Goal: Information Seeking & Learning: Learn about a topic

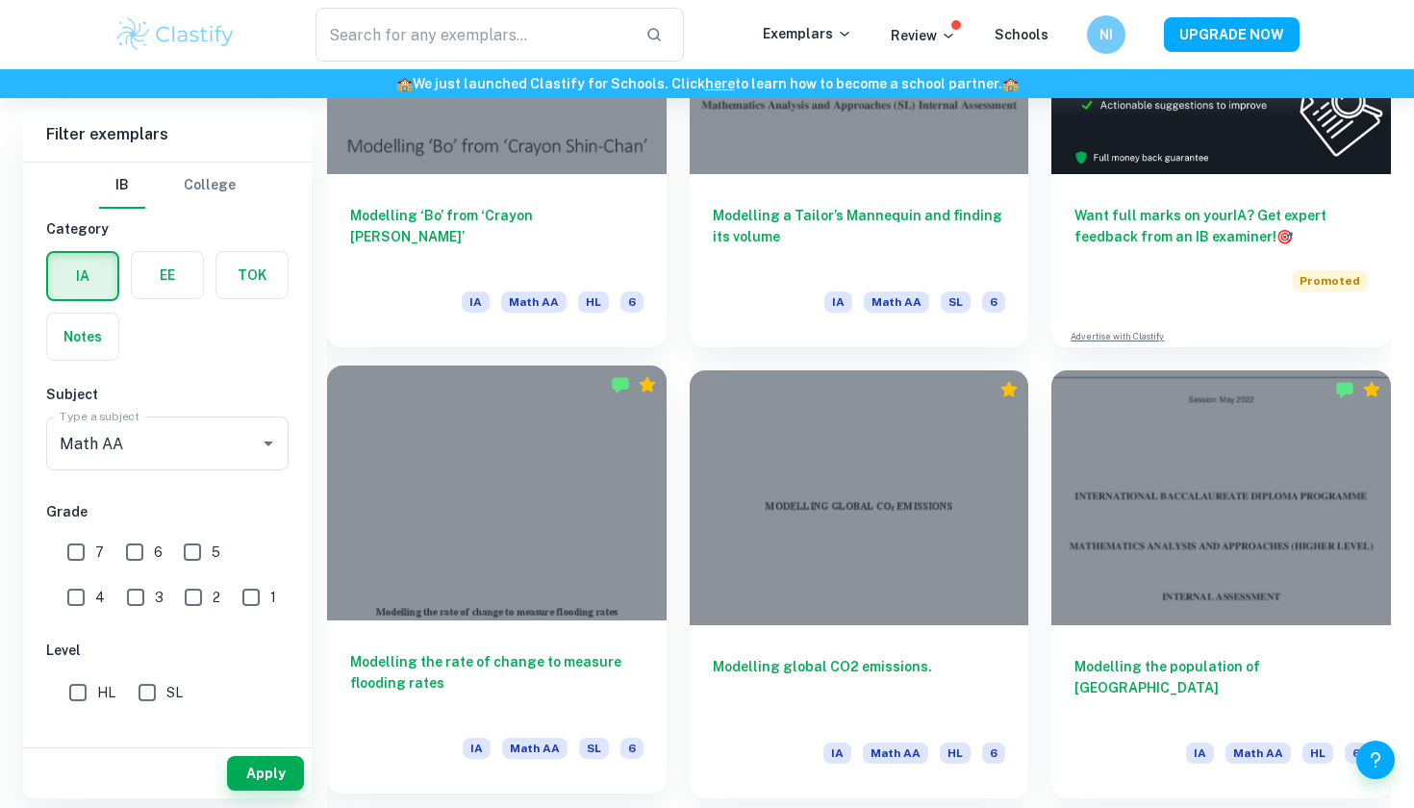
scroll to position [728, 0]
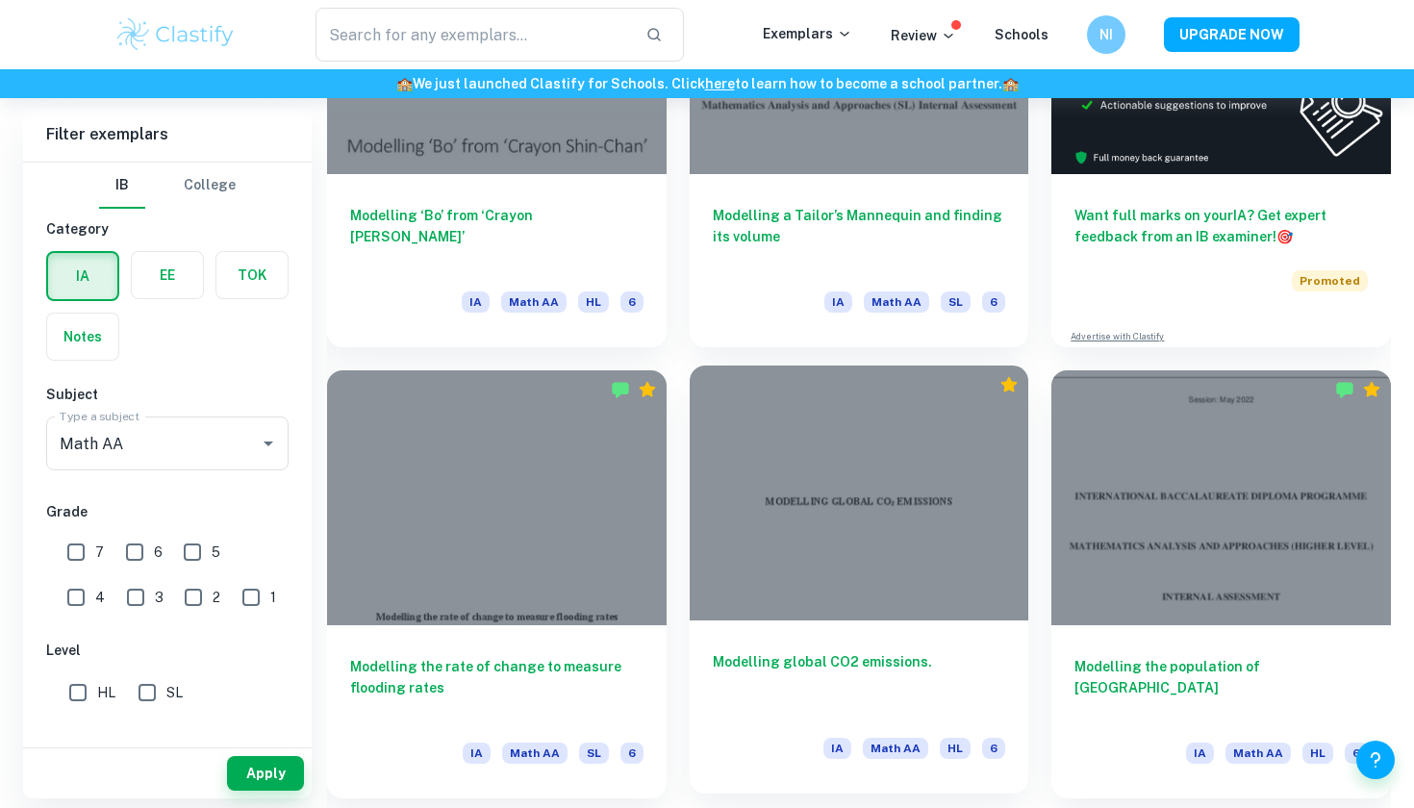
click at [811, 669] on h6 "Modelling global CO2 emissions." at bounding box center [859, 682] width 293 height 63
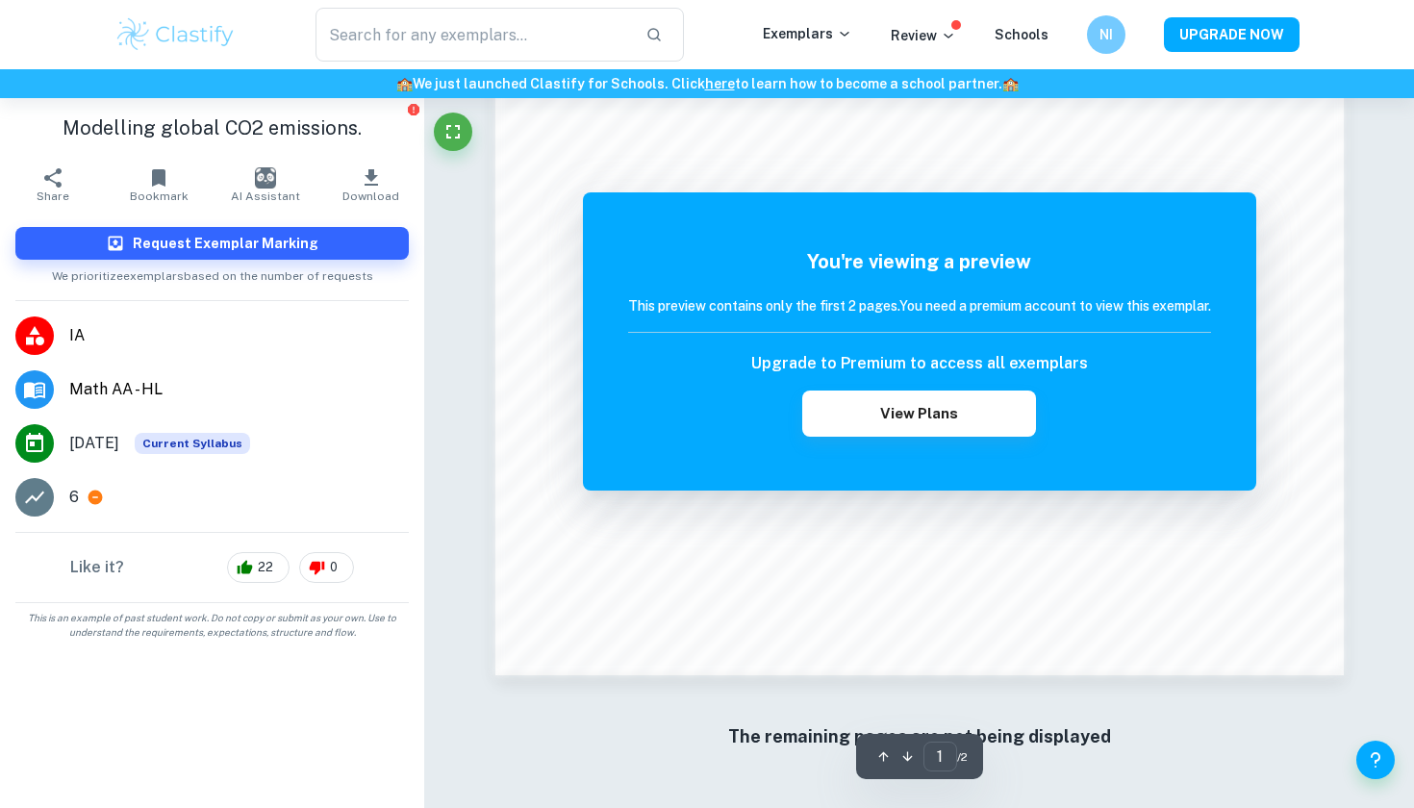
scroll to position [1852, 0]
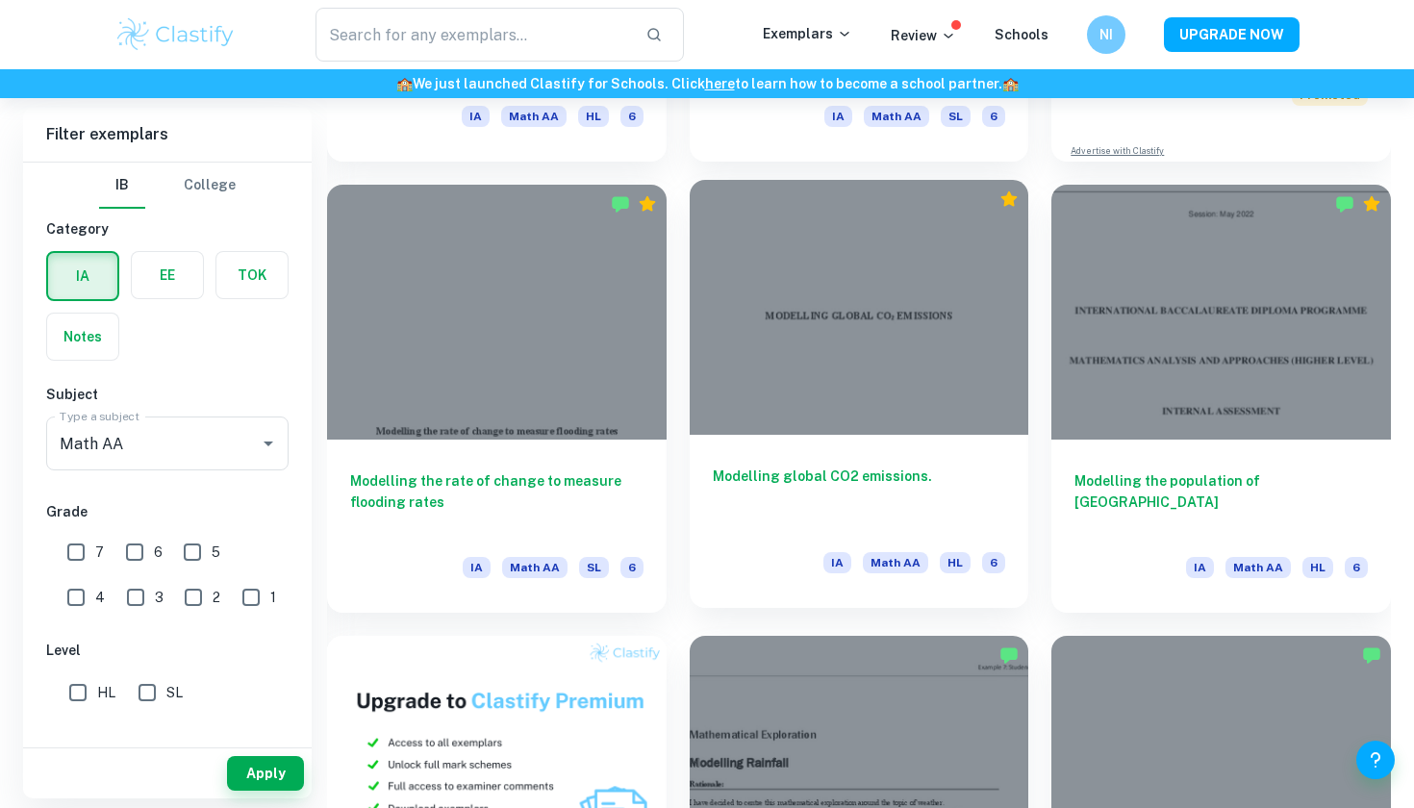
scroll to position [914, 0]
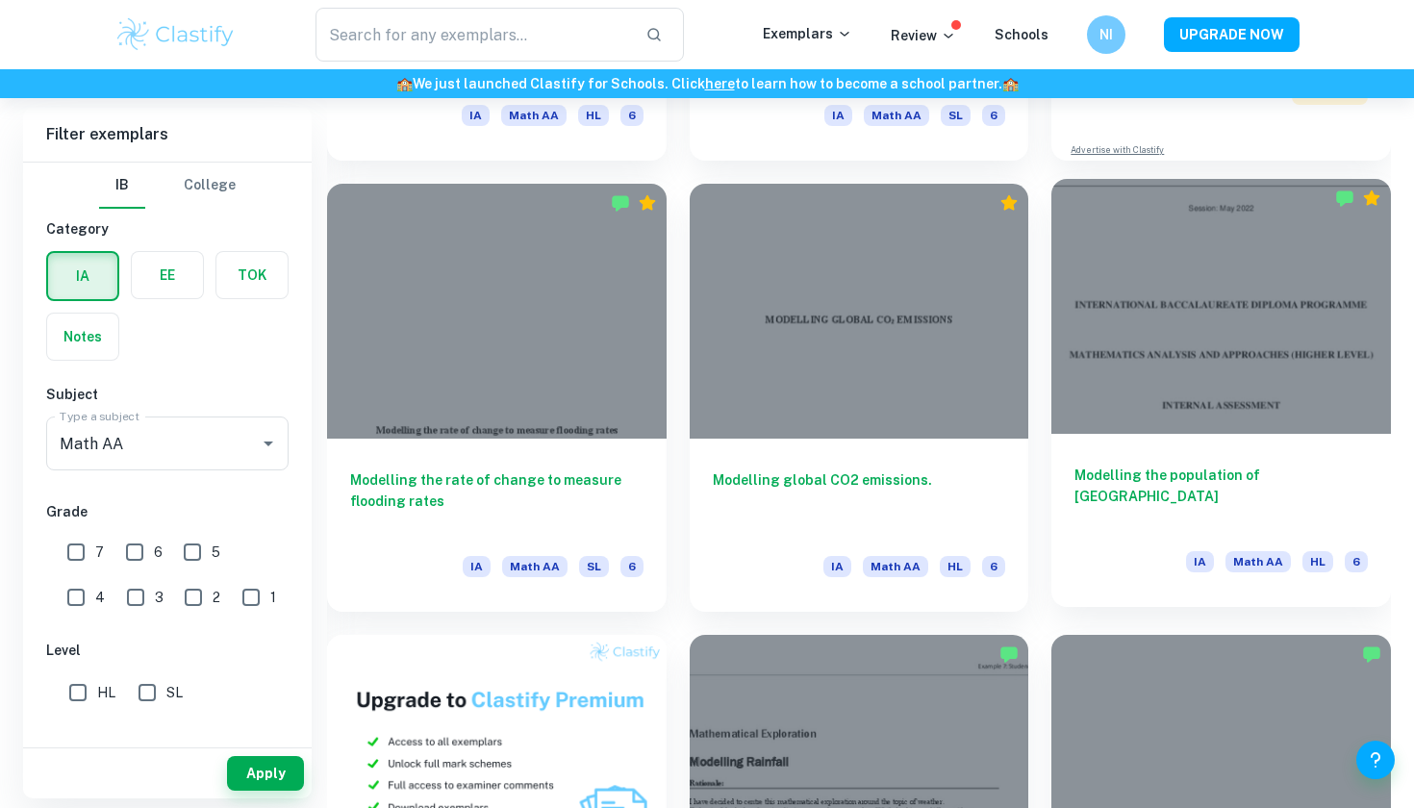
click at [1111, 463] on div "Modelling the population of [GEOGRAPHIC_DATA] IA Math AA HL 6" at bounding box center [1220, 520] width 339 height 173
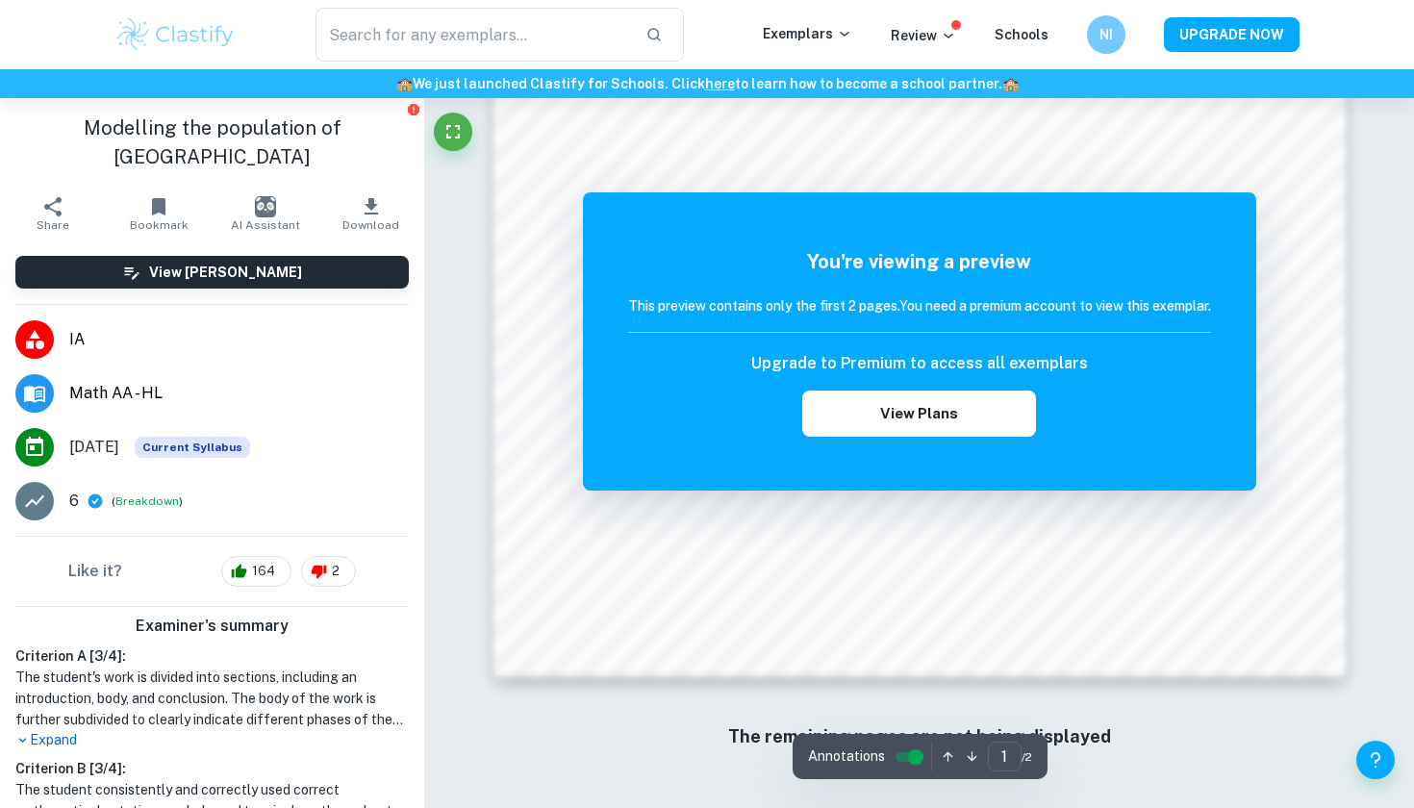
scroll to position [1646, 0]
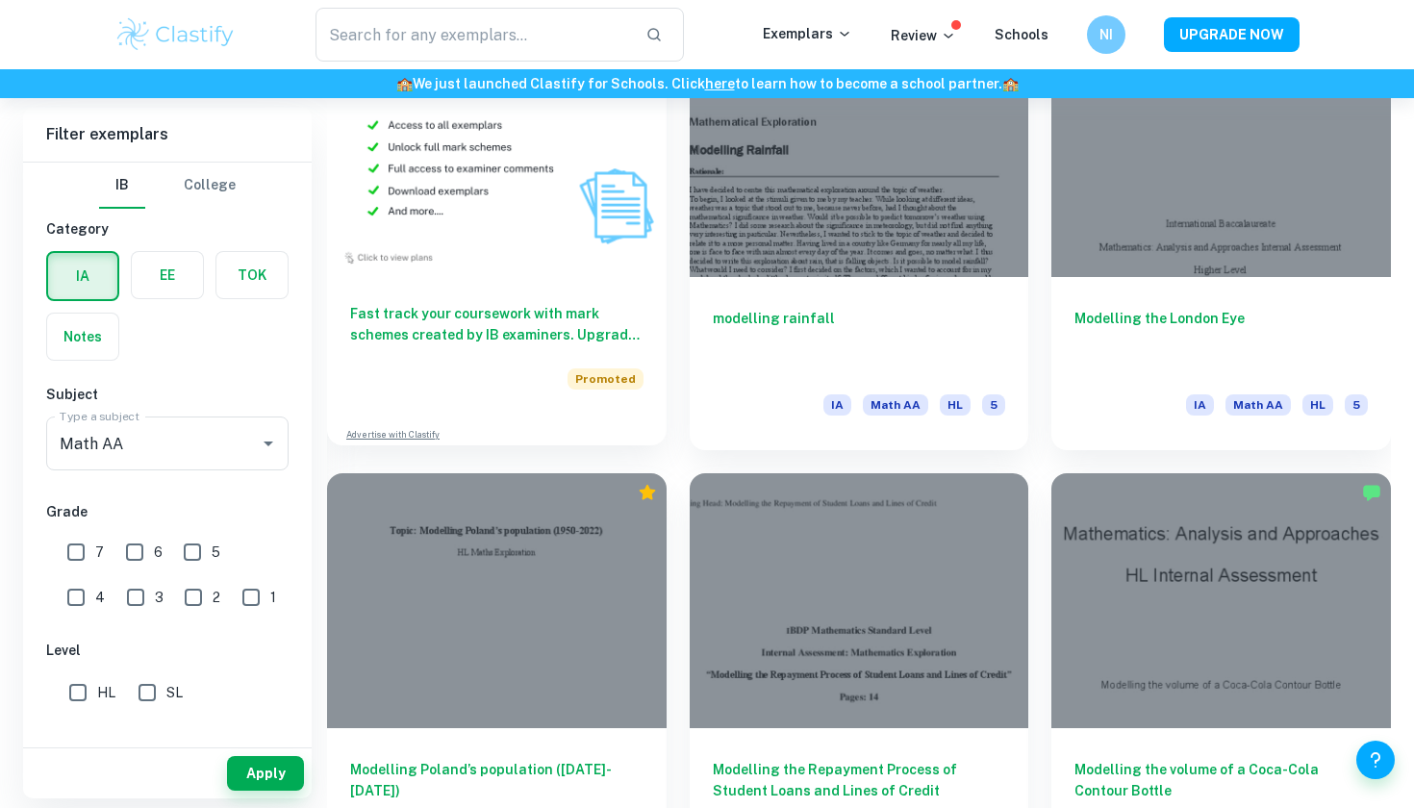
scroll to position [1519, 0]
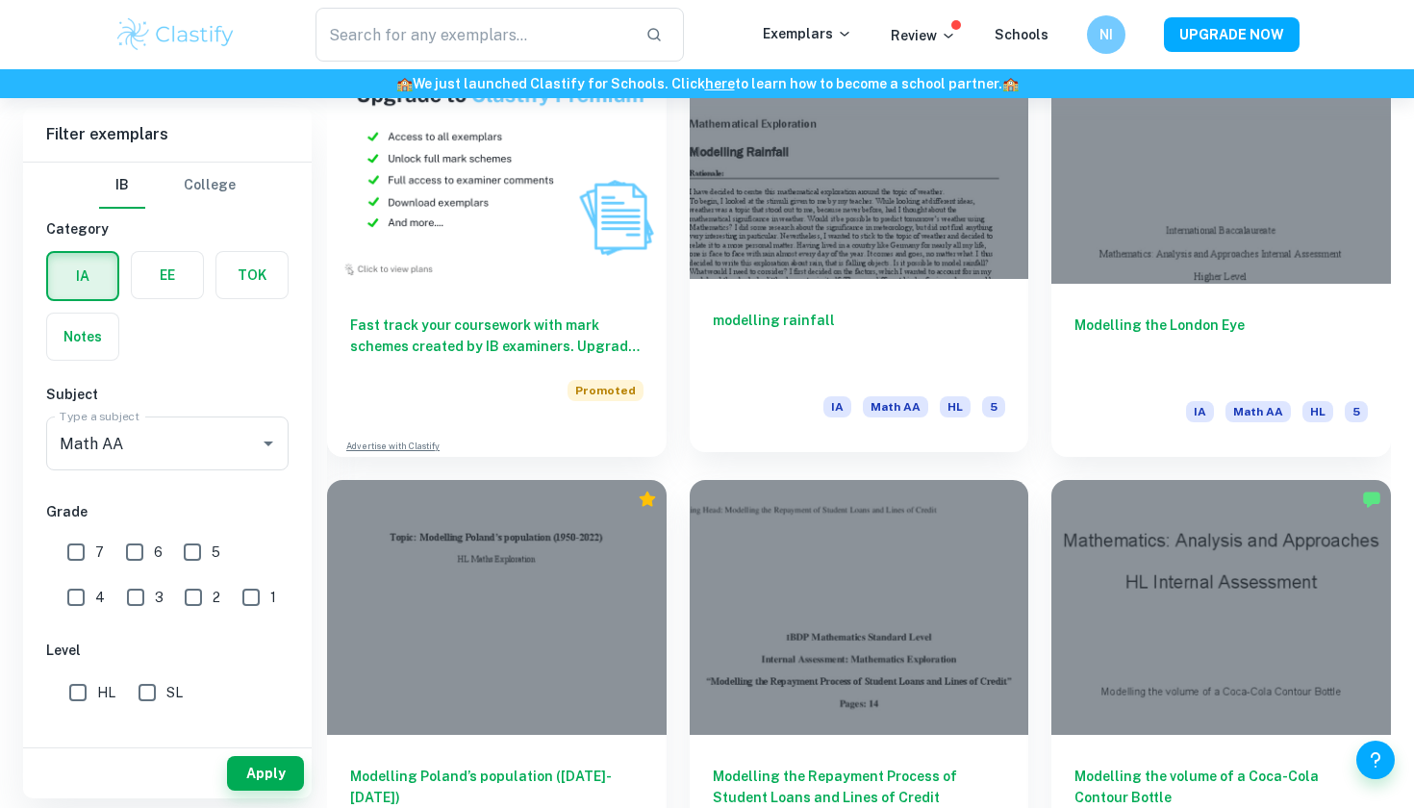
click at [880, 171] on div at bounding box center [858, 152] width 339 height 254
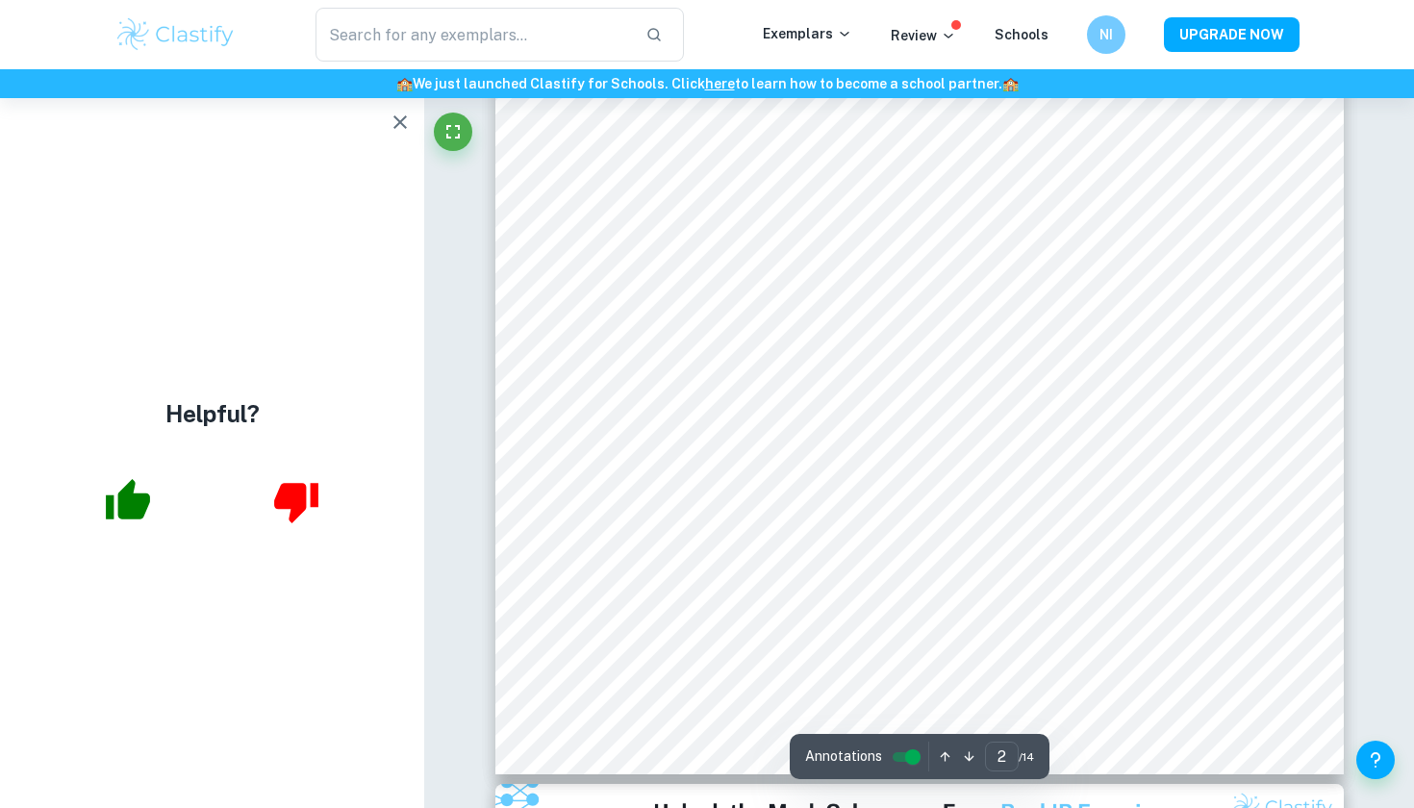
scroll to position [1310, 0]
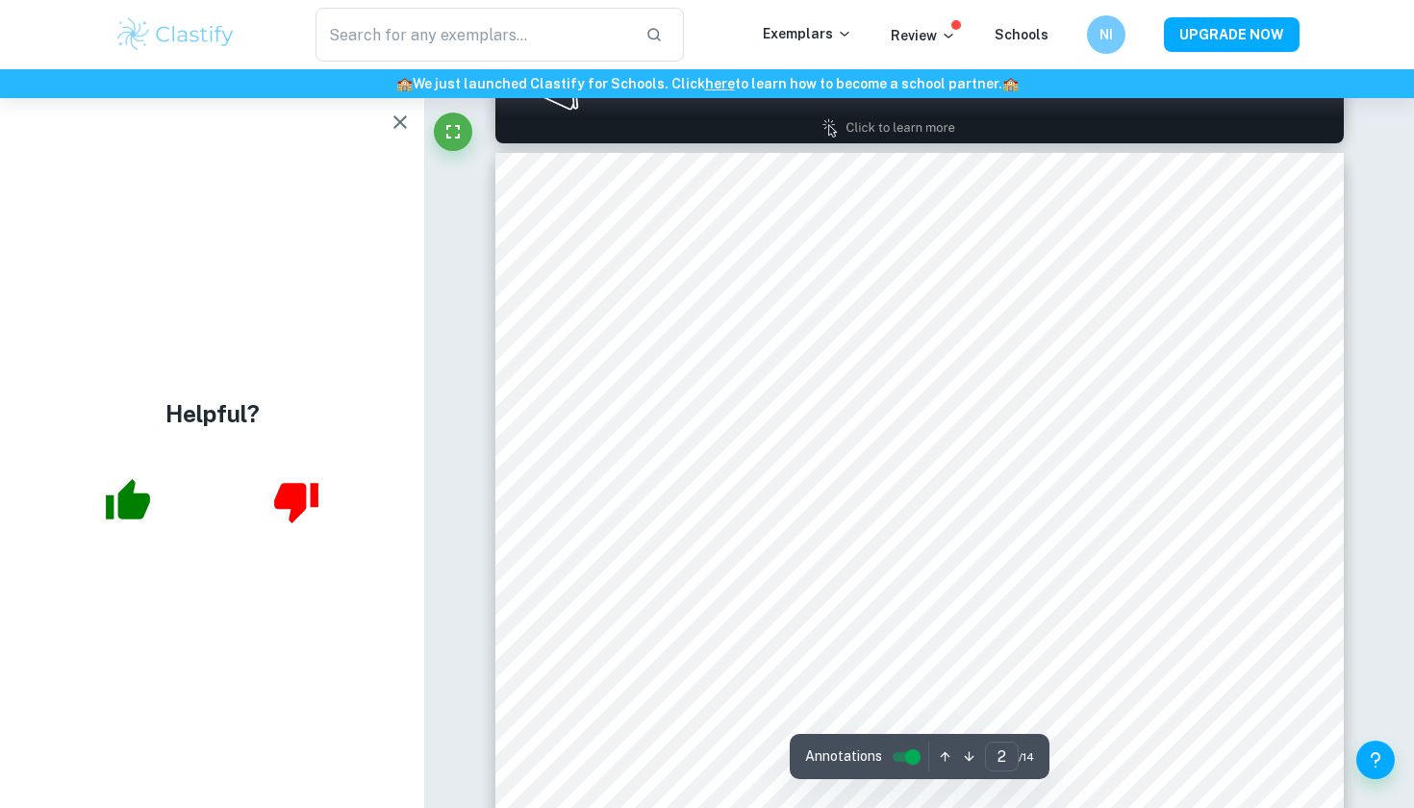
click at [398, 118] on icon "button" at bounding box center [399, 122] width 23 height 23
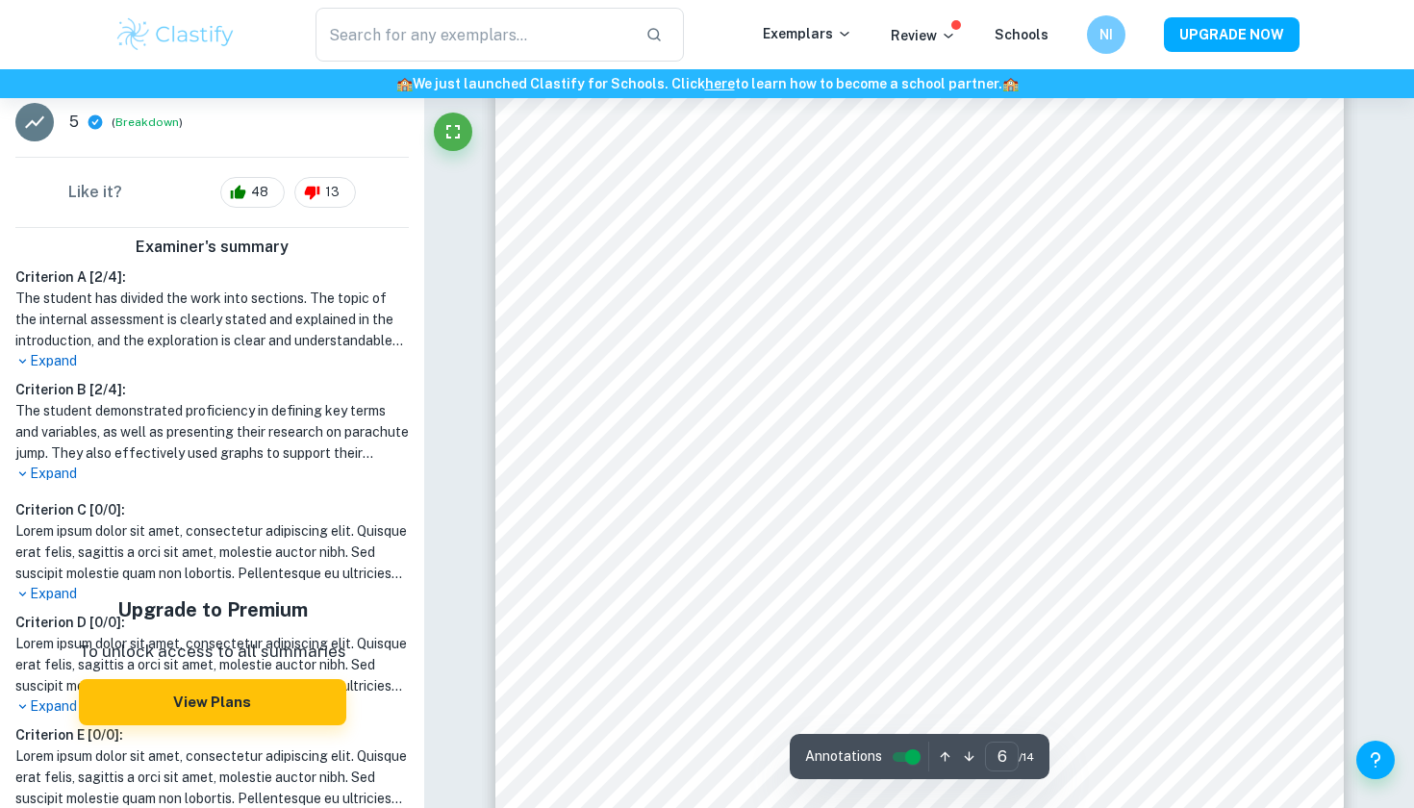
scroll to position [6682, 0]
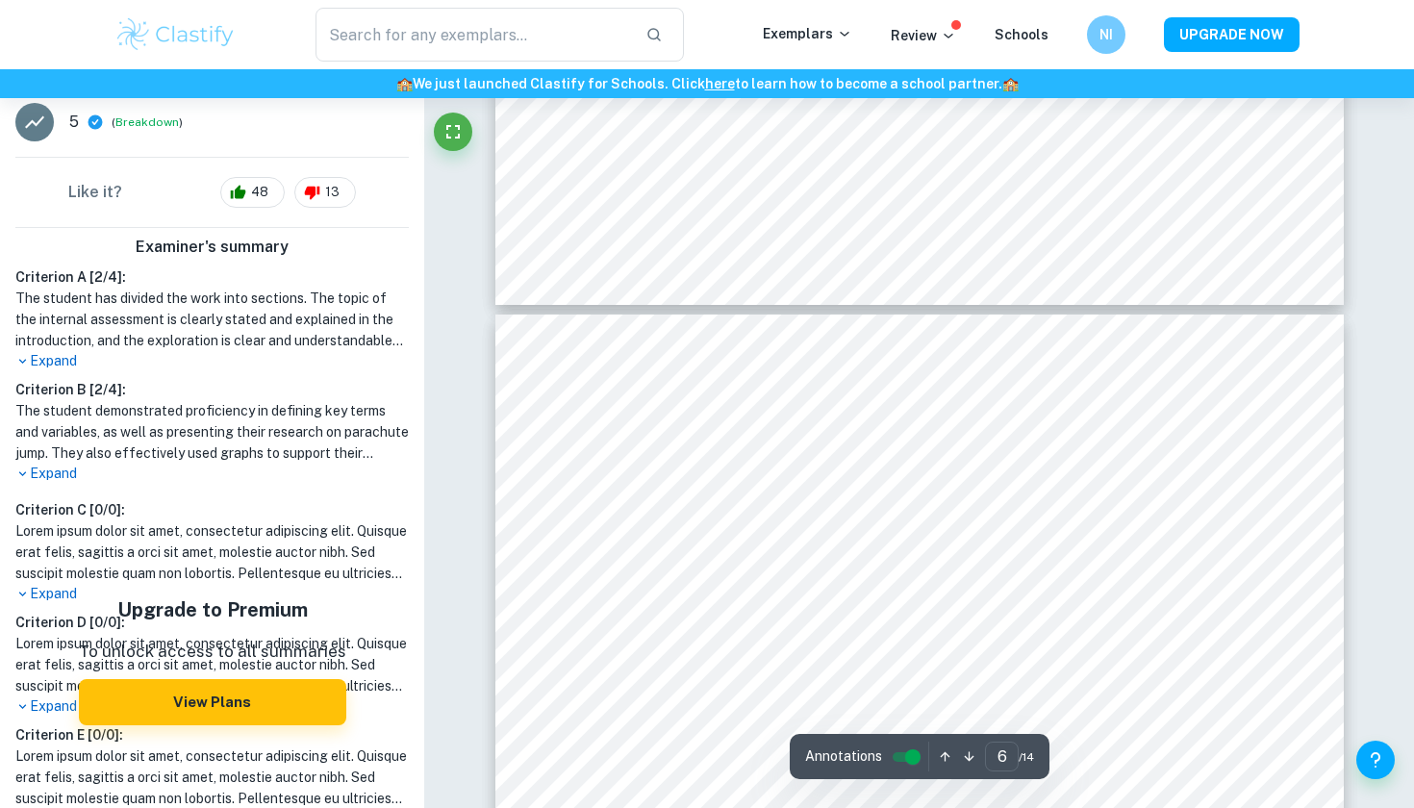
type input "7"
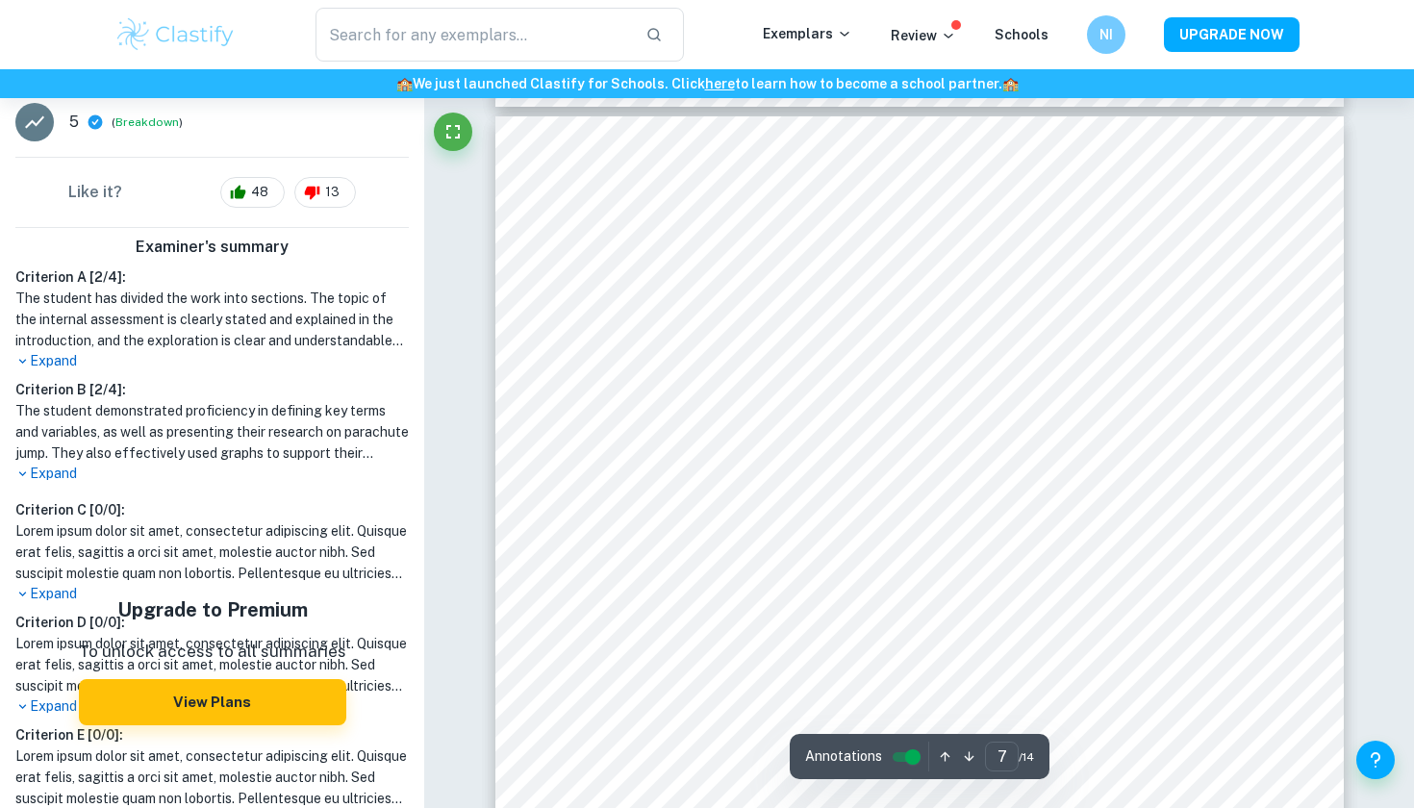
scroll to position [7821, 0]
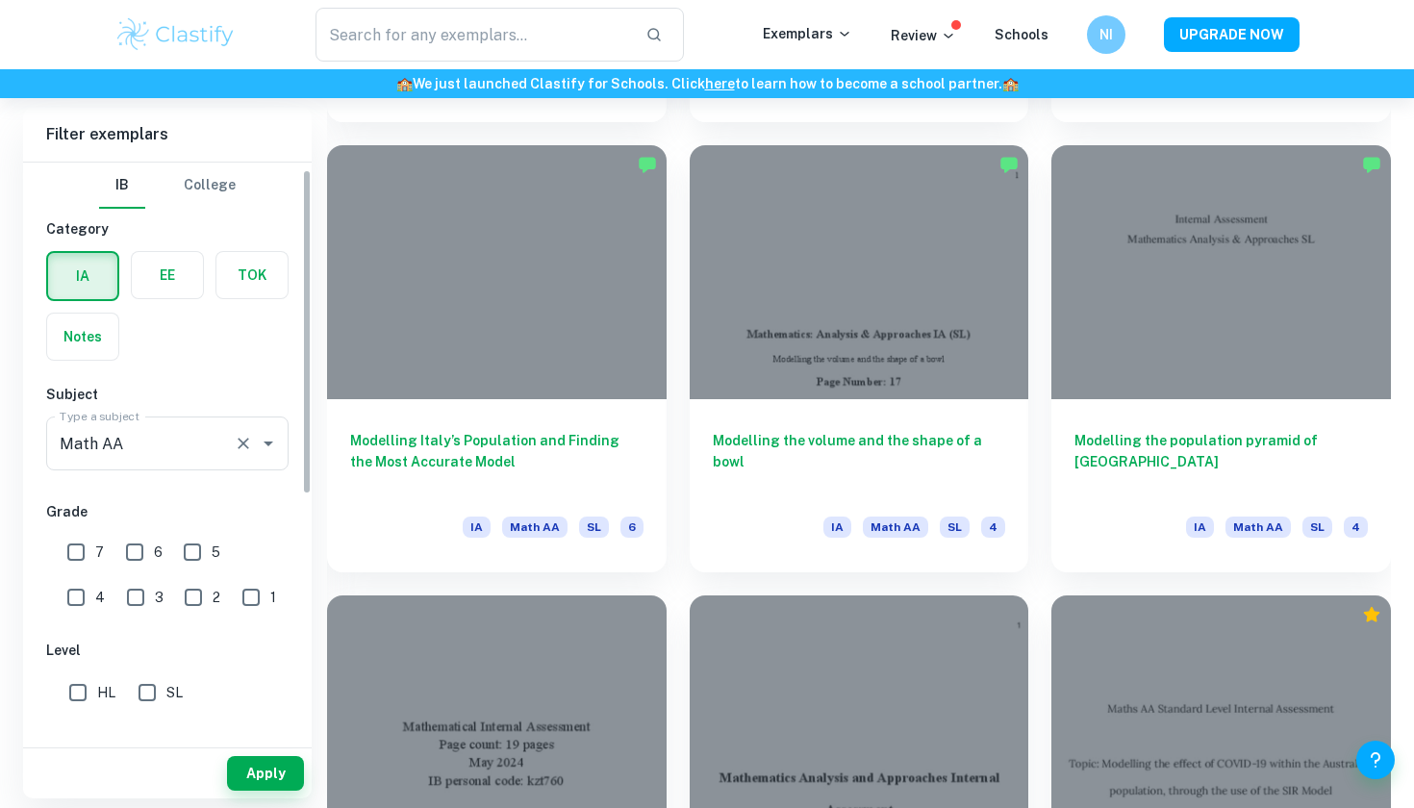
scroll to position [21, 0]
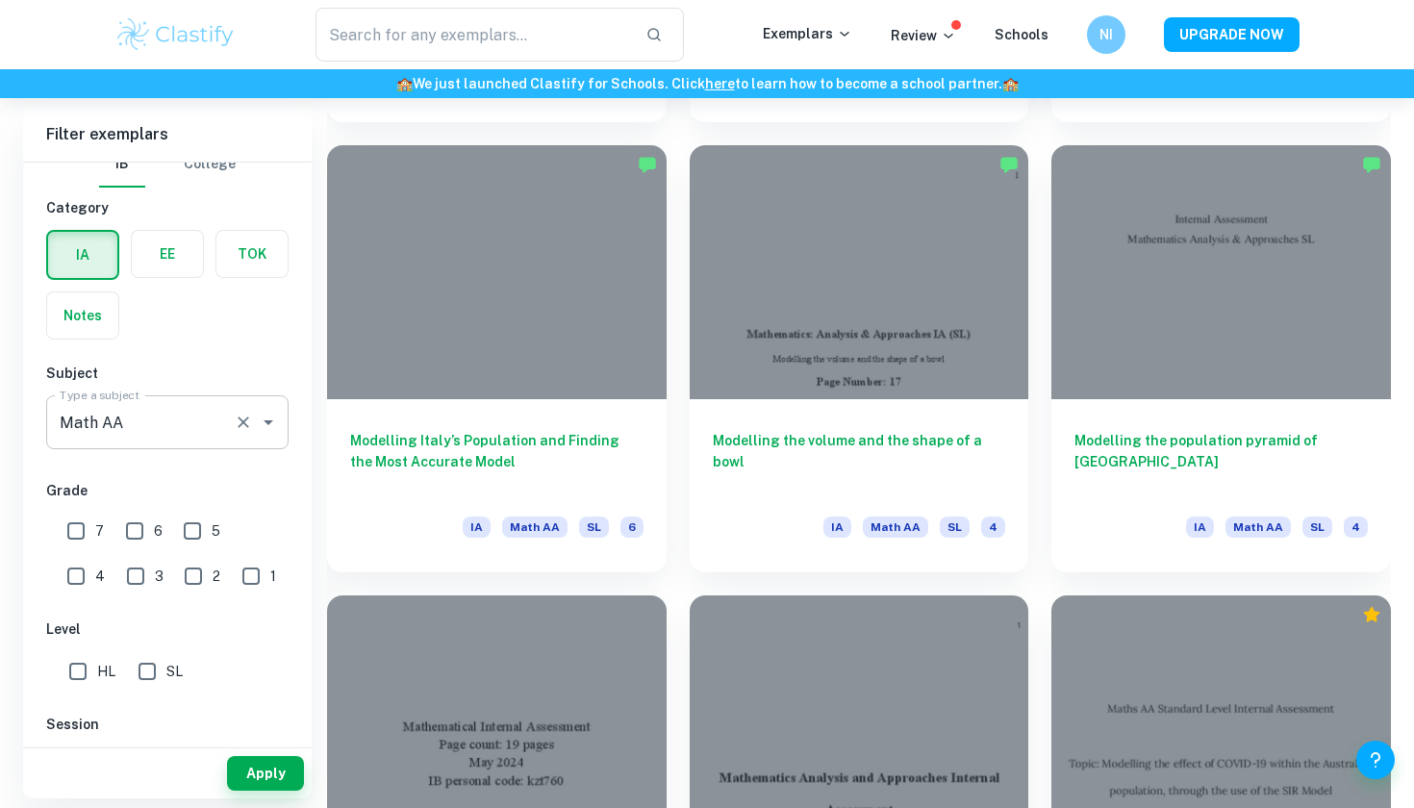
click at [263, 419] on icon "Open" at bounding box center [268, 422] width 23 height 23
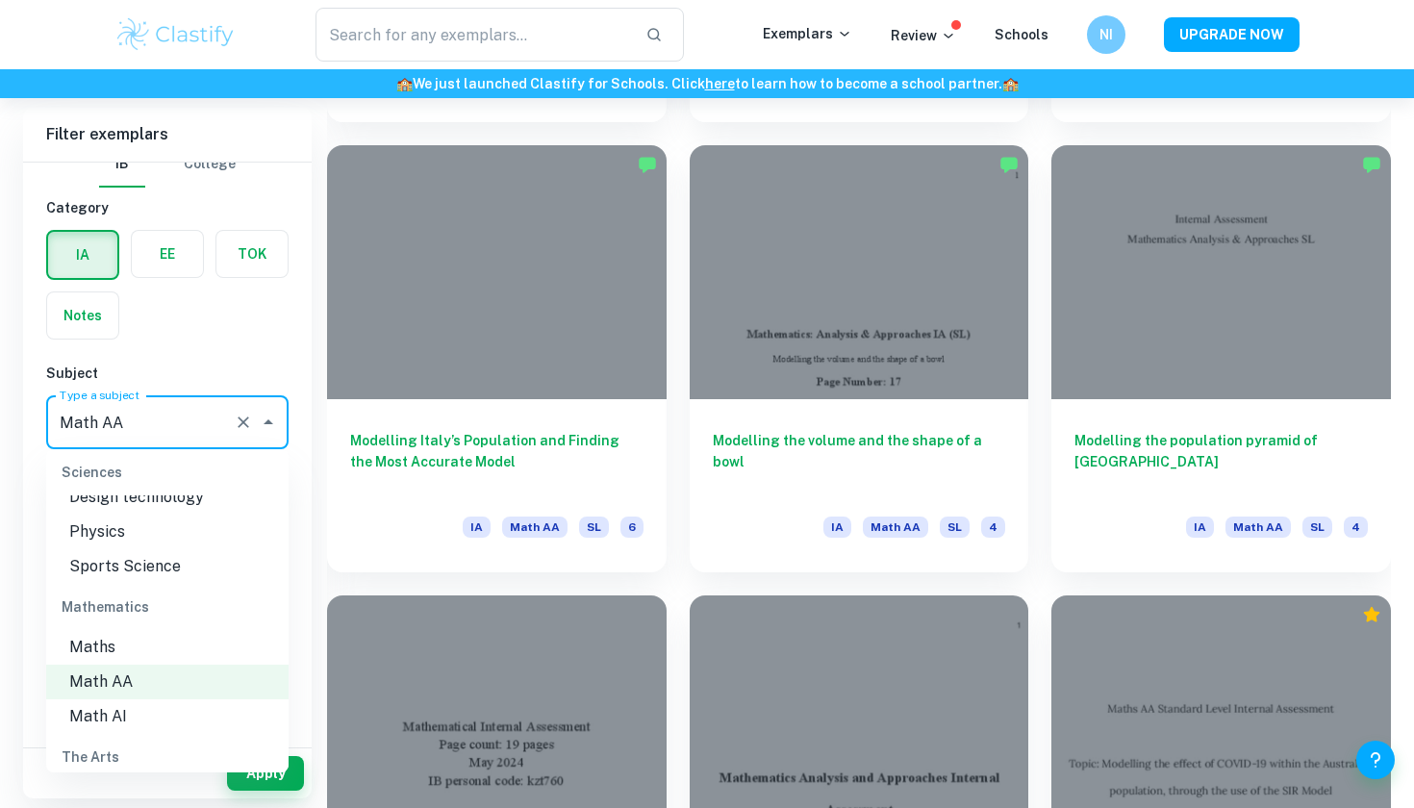
scroll to position [2507, 0]
click at [170, 696] on li "Math AI" at bounding box center [167, 713] width 242 height 35
type input "Math AI"
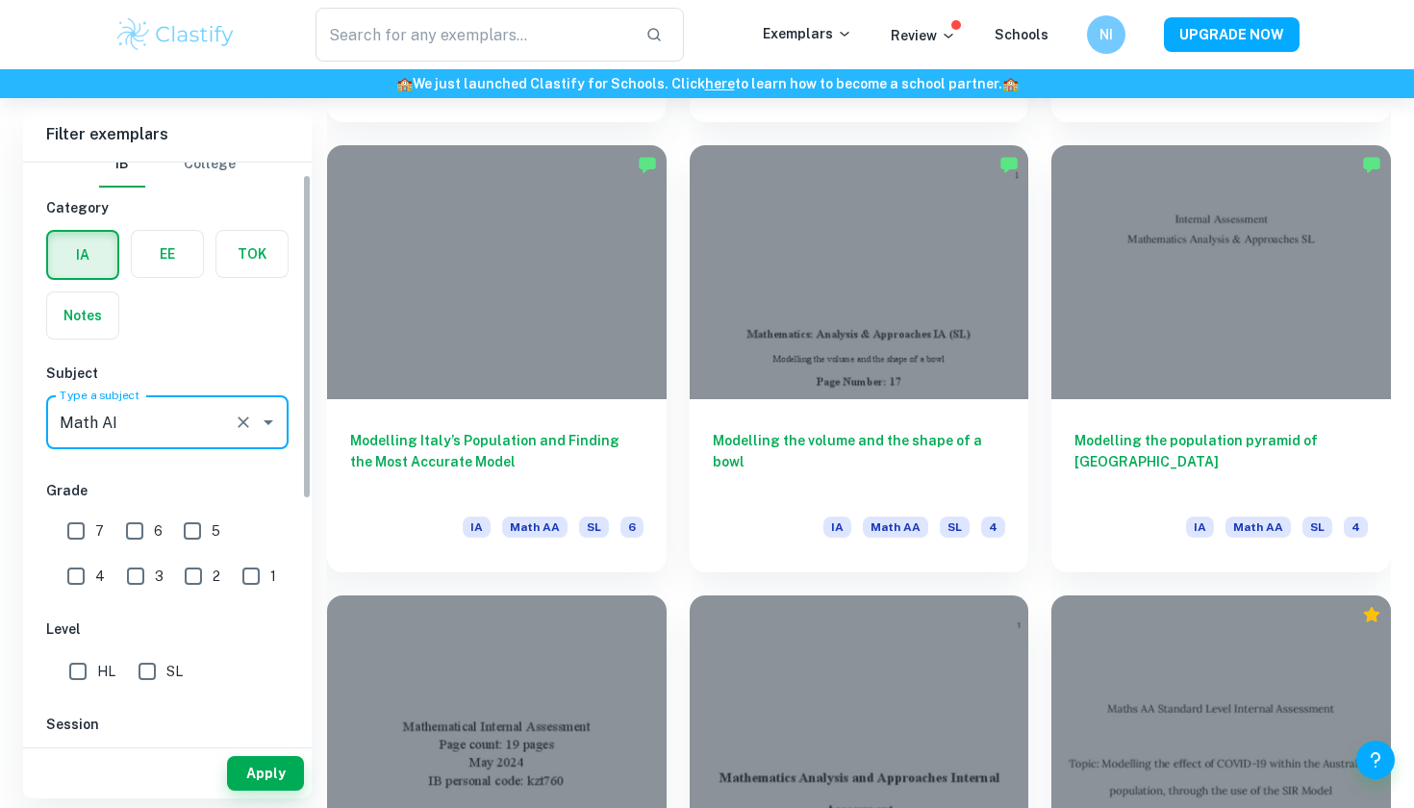
click at [148, 681] on input "SL" at bounding box center [147, 671] width 38 height 38
checkbox input "true"
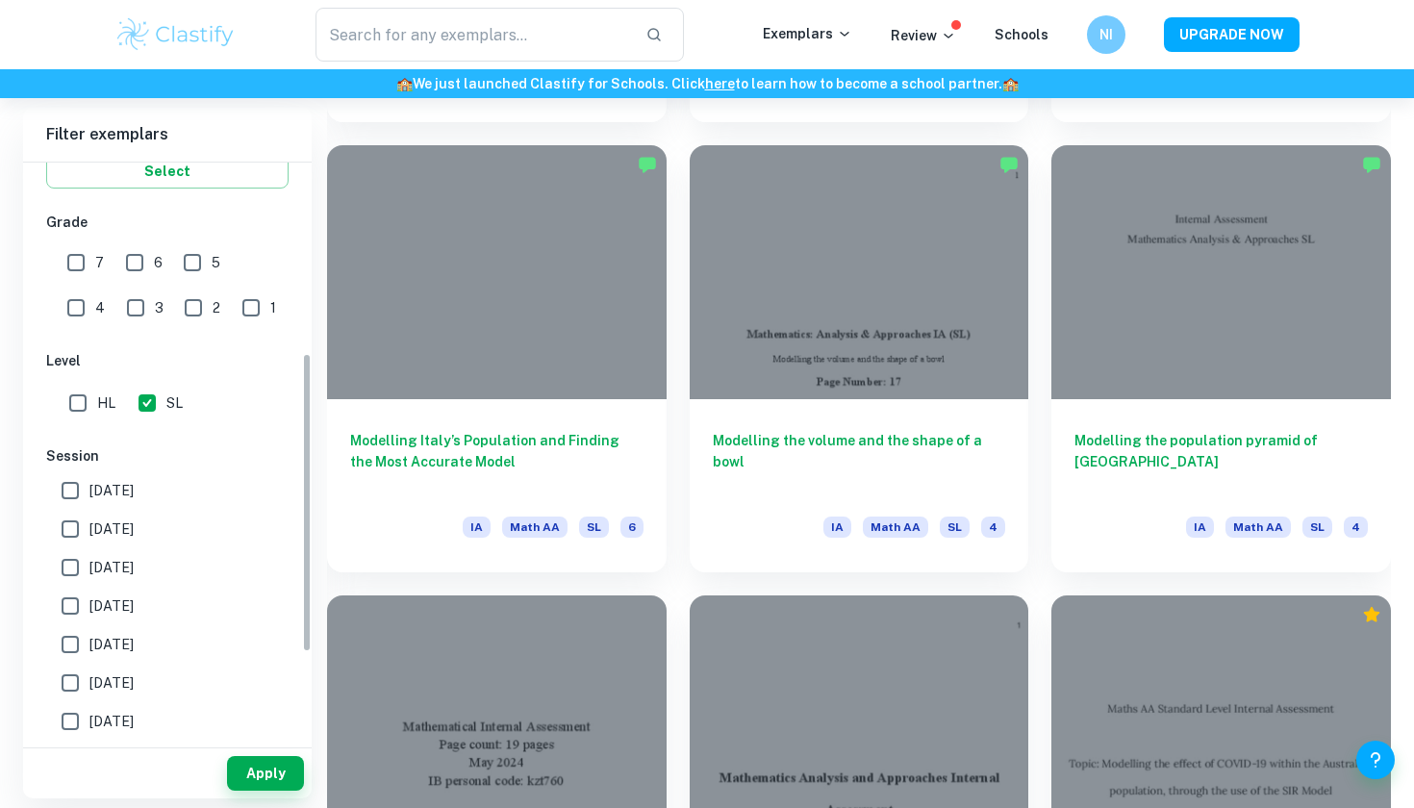
scroll to position [389, 0]
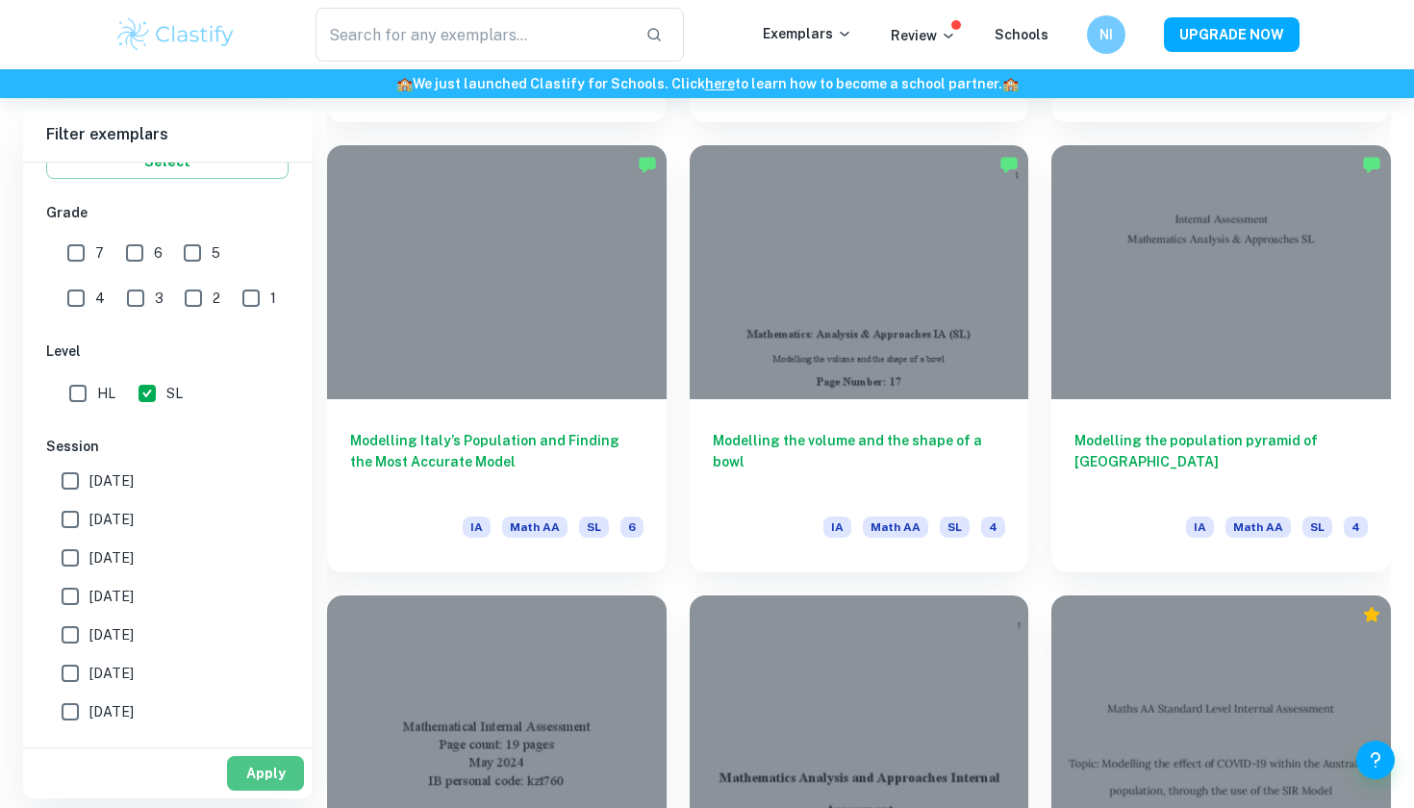
click at [251, 768] on button "Apply" at bounding box center [265, 773] width 77 height 35
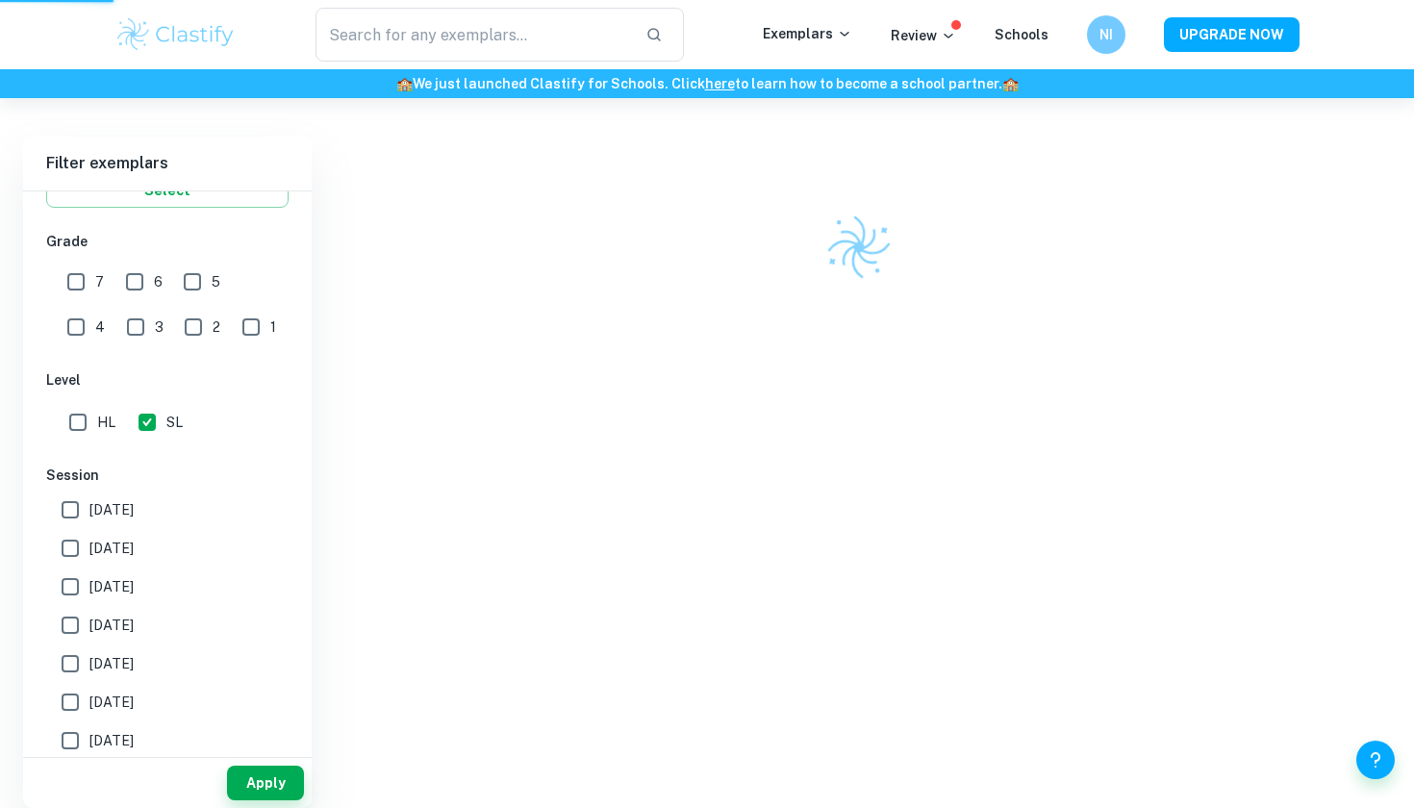
scroll to position [0, 0]
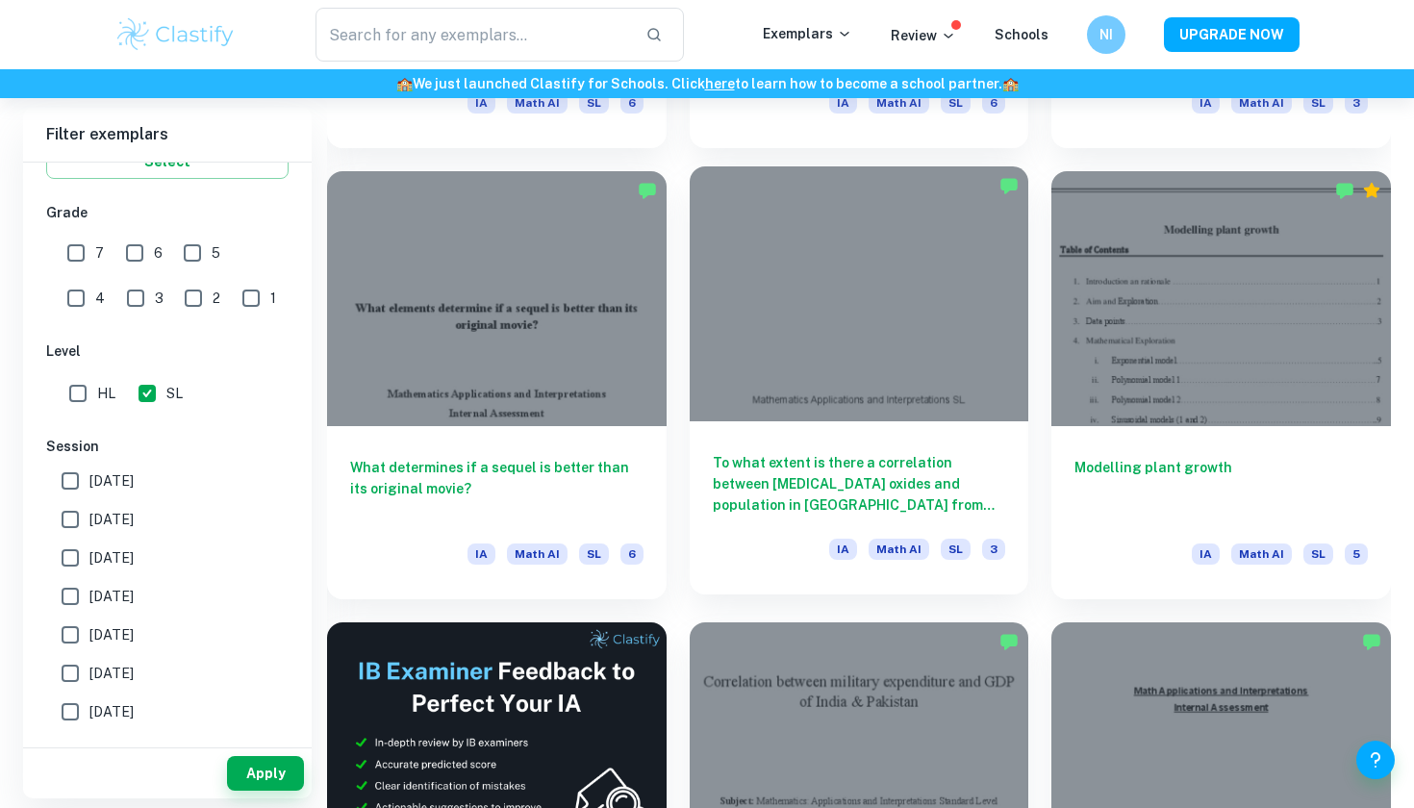
scroll to position [2733, 0]
